Goal: Task Accomplishment & Management: Use online tool/utility

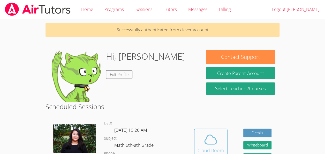
click at [203, 139] on span at bounding box center [211, 139] width 26 height 14
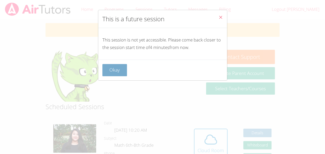
click at [109, 69] on button "Okay" at bounding box center [115, 70] width 25 height 12
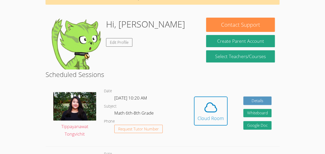
scroll to position [9, 0]
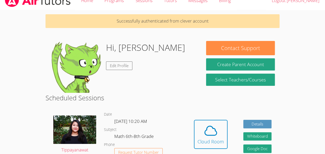
click at [64, 76] on img at bounding box center [76, 67] width 52 height 52
click at [213, 135] on icon at bounding box center [211, 130] width 12 height 9
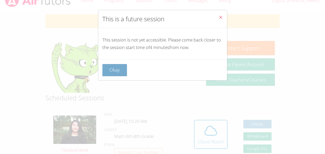
click at [114, 74] on button "Okay" at bounding box center [115, 70] width 25 height 12
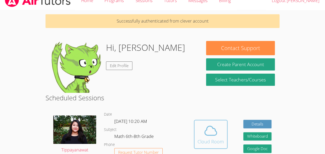
click at [209, 134] on icon at bounding box center [211, 130] width 14 height 14
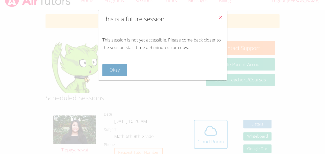
click at [113, 67] on button "Okay" at bounding box center [115, 70] width 25 height 12
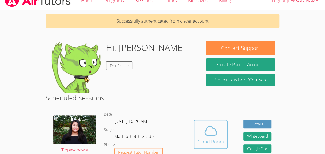
click at [197, 131] on button "Cloud Room" at bounding box center [211, 134] width 34 height 29
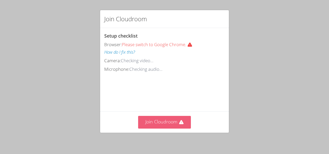
click at [152, 119] on button "Join Cloudroom" at bounding box center [164, 122] width 53 height 13
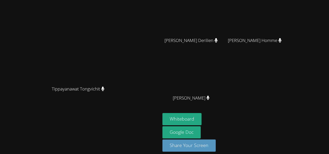
scroll to position [60, 0]
click at [202, 120] on button "Whiteboard" at bounding box center [182, 119] width 39 height 12
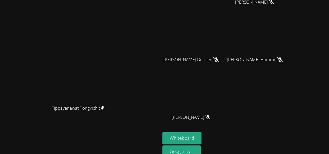
scroll to position [41, 0]
